Goal: Task Accomplishment & Management: Manage account settings

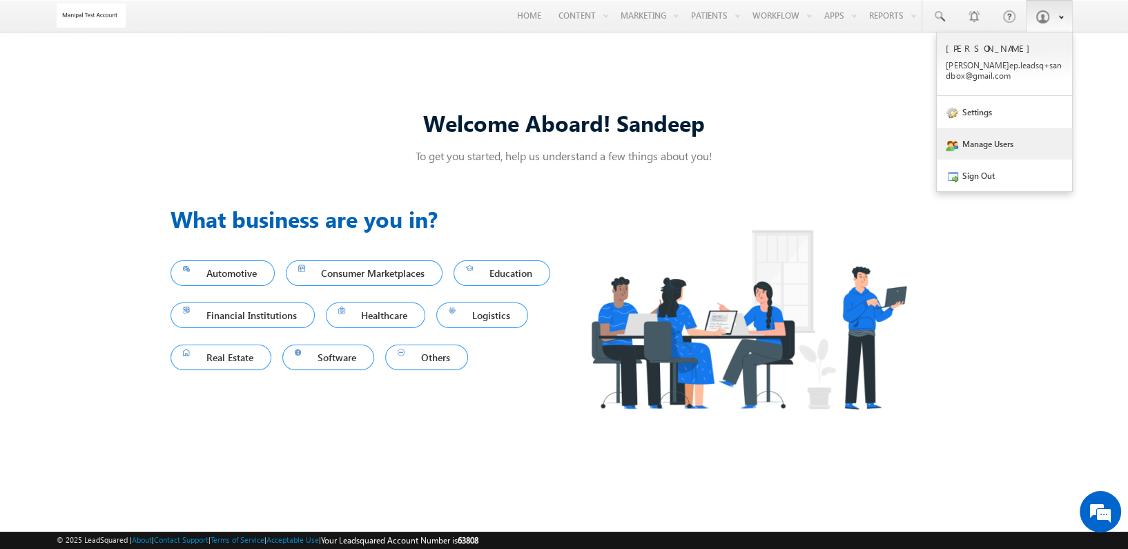
click at [992, 142] on link "Manage Users" at bounding box center [1004, 144] width 135 height 32
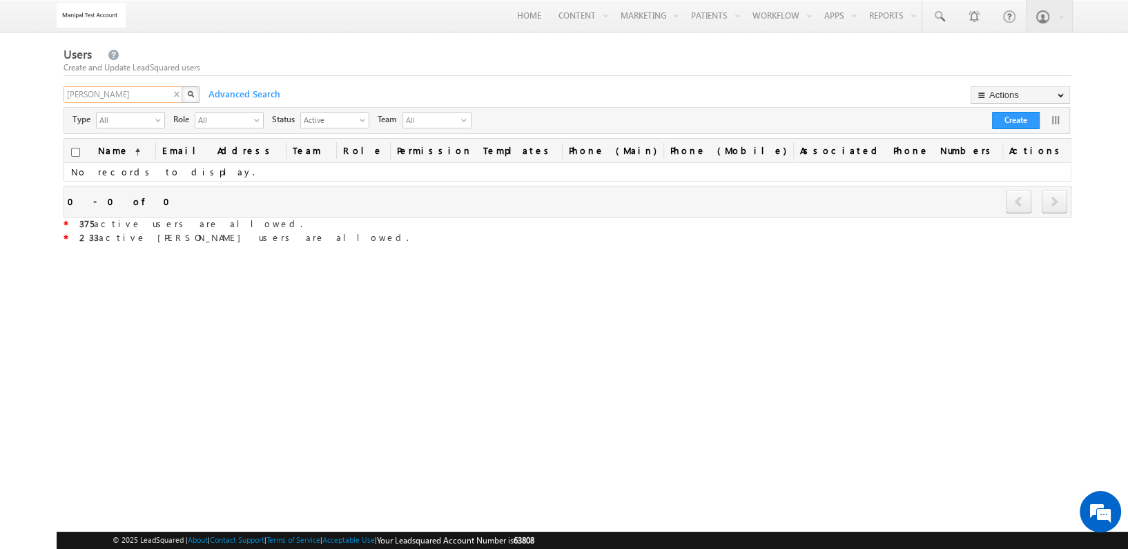
click at [107, 98] on input "abu shalee" at bounding box center [124, 94] width 120 height 17
click at [108, 98] on input "abu shalee" at bounding box center [124, 94] width 120 height 17
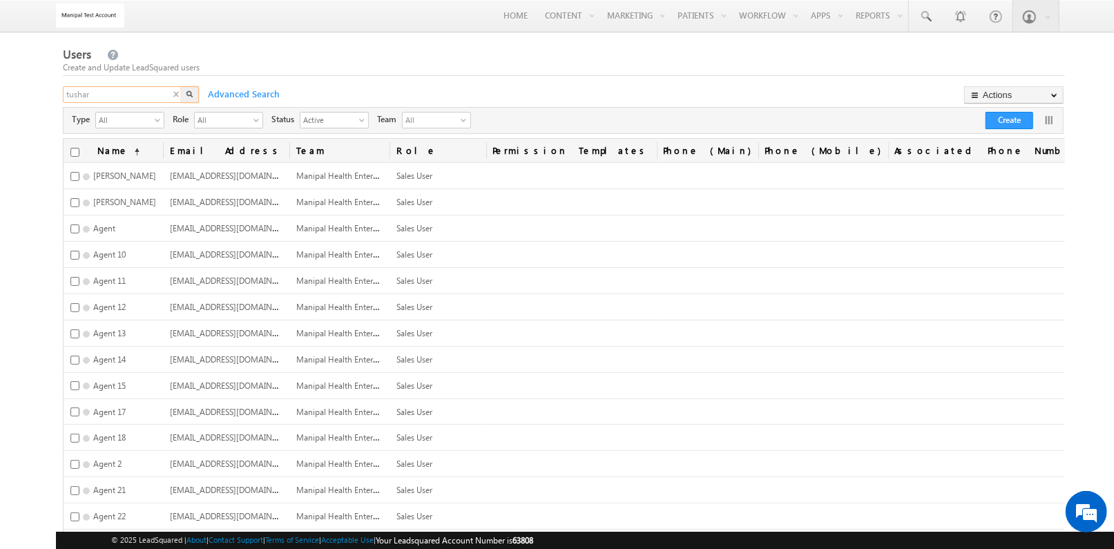
type input "tushar"
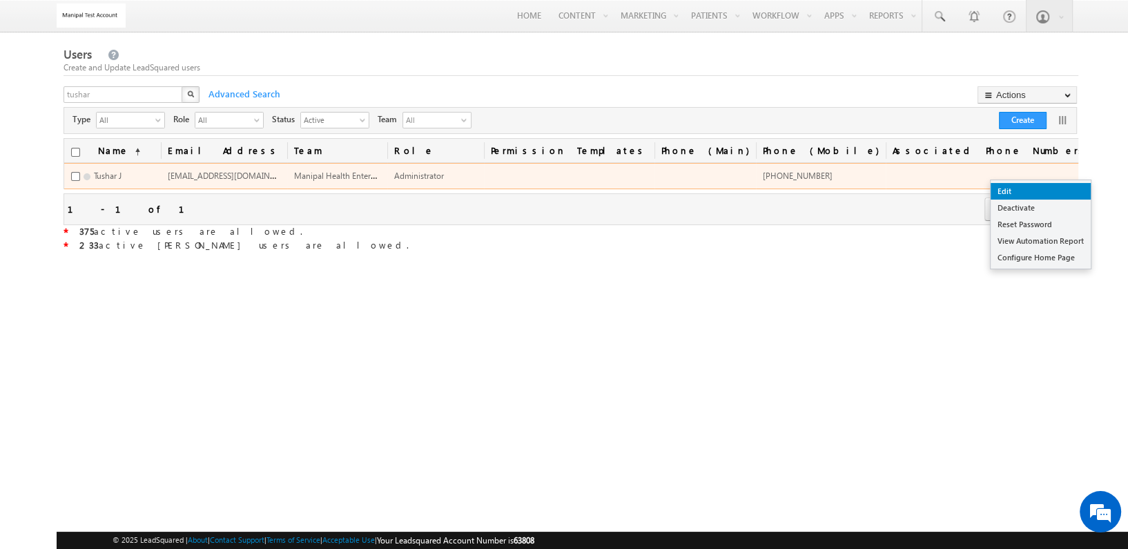
click at [1050, 191] on link "Edit" at bounding box center [1041, 191] width 100 height 17
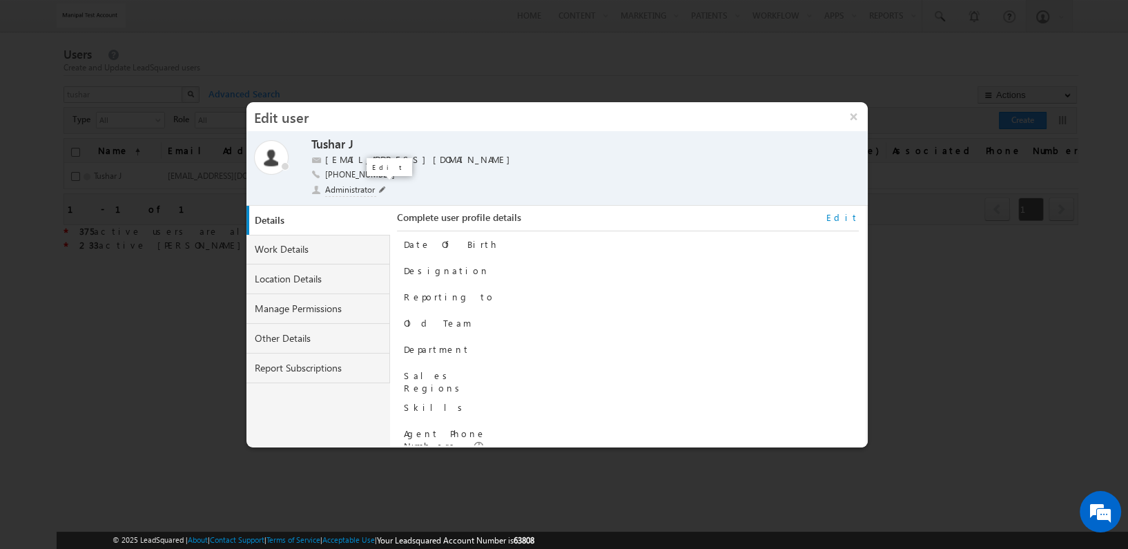
click at [384, 187] on span at bounding box center [382, 189] width 7 height 7
click at [356, 265] on li "Sales User" at bounding box center [345, 262] width 66 height 18
click at [398, 189] on span at bounding box center [401, 190] width 13 height 11
click at [854, 115] on button "×" at bounding box center [854, 116] width 30 height 29
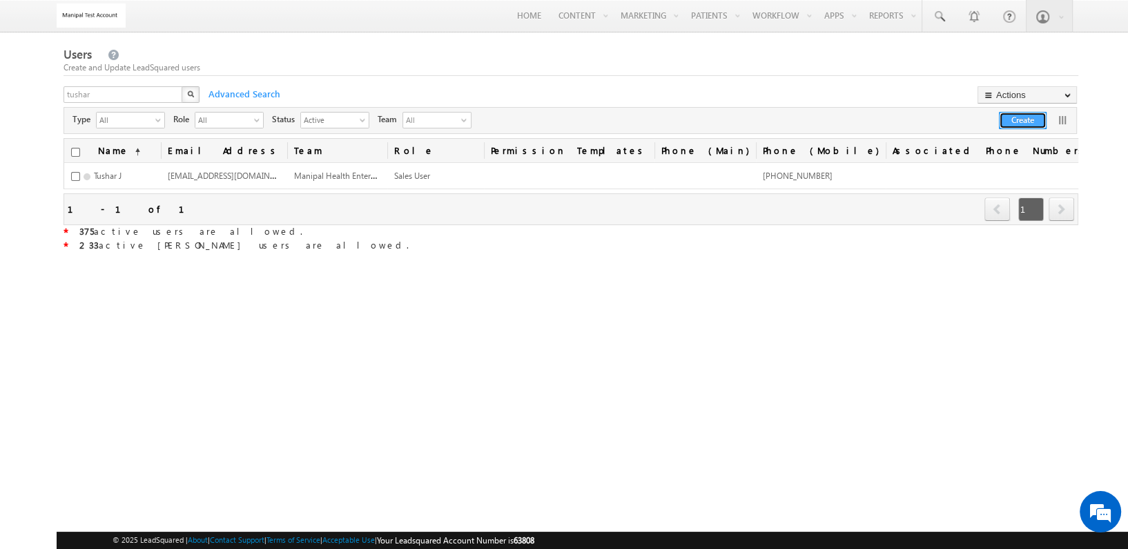
click at [1019, 118] on button "Create" at bounding box center [1023, 120] width 48 height 17
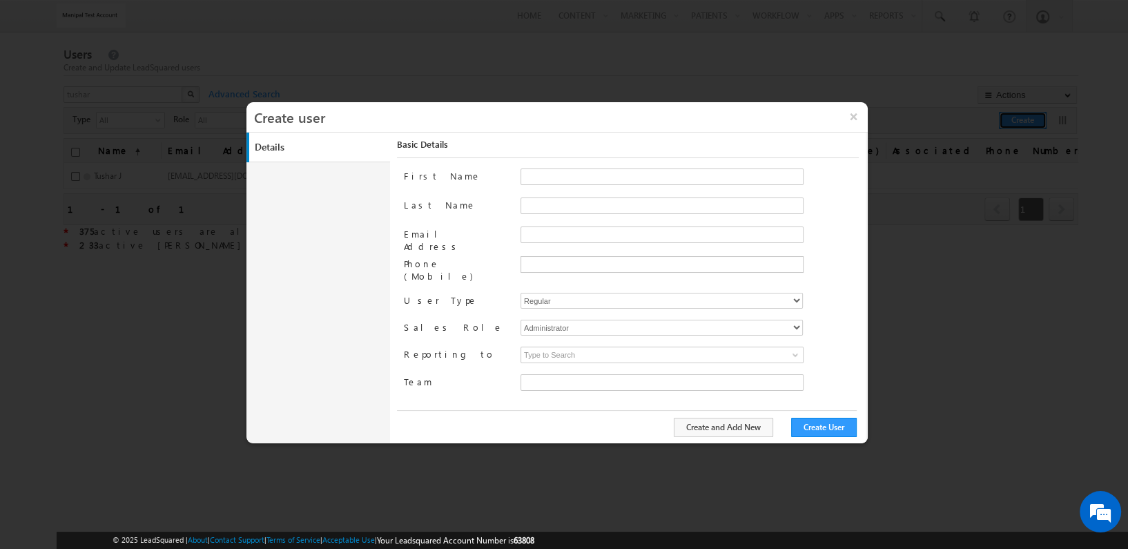
type input "da816bb8-cbe6-11ea-8747-0208933b03a0"
click at [602, 174] on input "First Name" at bounding box center [662, 177] width 283 height 17
